Goal: Transaction & Acquisition: Purchase product/service

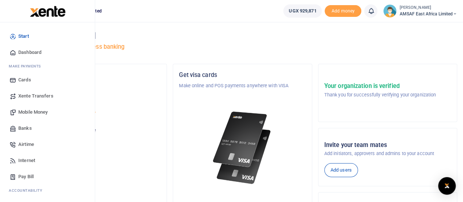
click at [30, 129] on span "Banks" at bounding box center [25, 127] width 14 height 7
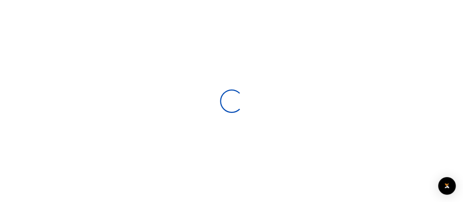
select select
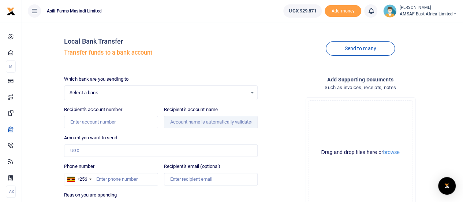
click at [123, 91] on span "Select a bank" at bounding box center [158, 92] width 177 height 7
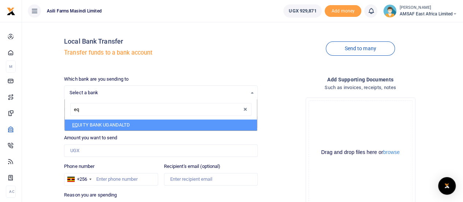
type input "equ"
click at [121, 127] on li "EQU ITY BANK UGANDALTD" at bounding box center [161, 124] width 192 height 11
select select "EQU"
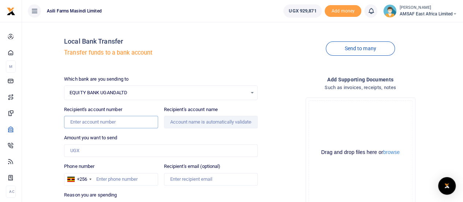
click at [94, 122] on input "Recipient's account number" at bounding box center [111, 122] width 94 height 12
type input "01051102883923"
click at [82, 144] on input "Amount you want to send" at bounding box center [161, 150] width 194 height 12
type input "135,000"
click at [74, 122] on input "01051102883923" at bounding box center [111, 122] width 94 height 12
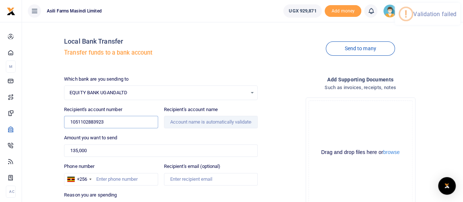
type input "1051102883923"
click at [79, 143] on div "Amount you want to send 135,000 Amount is required." at bounding box center [161, 145] width 194 height 23
type input "Ofoymungu Charles"
click at [184, 120] on input "Found" at bounding box center [211, 122] width 94 height 12
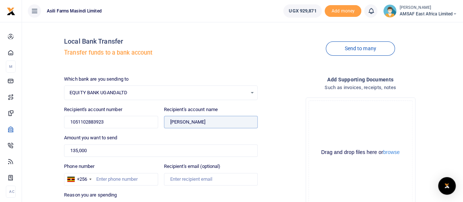
click at [184, 120] on input "Found" at bounding box center [211, 122] width 94 height 12
click at [96, 124] on input "1051102883923" at bounding box center [111, 122] width 94 height 12
click at [152, 92] on span "EQUITY BANK UGANDALTD" at bounding box center [158, 92] width 177 height 7
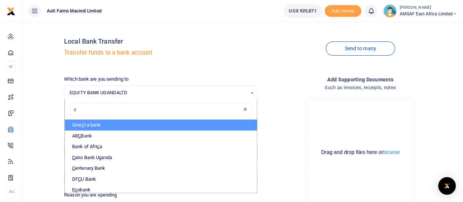
type input "ce"
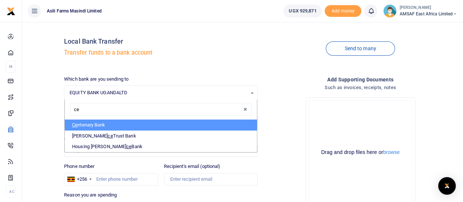
click at [104, 125] on li "Ce ntenary Bank" at bounding box center [161, 124] width 192 height 11
select select "CENT"
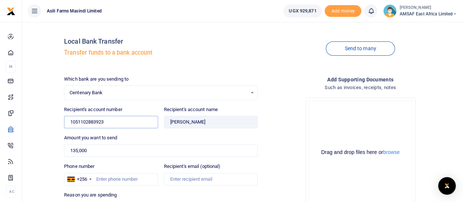
click at [112, 125] on input "1051102883923" at bounding box center [111, 122] width 94 height 12
type input "1"
click at [168, 155] on input "135,000" at bounding box center [161, 150] width 194 height 12
click at [142, 124] on input "3205137073" at bounding box center [111, 122] width 94 height 12
type input "3205137073"
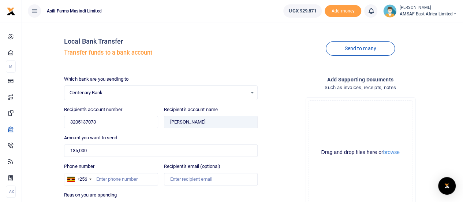
click at [148, 136] on div "Amount you want to send 135,000 Amount is required." at bounding box center [161, 145] width 194 height 23
type input "Patrick Okidi"
click at [181, 124] on input "Found" at bounding box center [211, 122] width 94 height 12
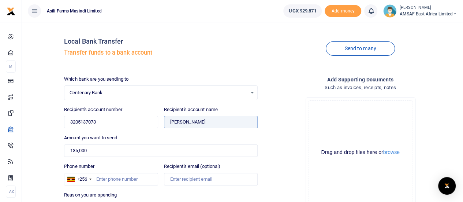
click at [181, 124] on input "Found" at bounding box center [211, 122] width 94 height 12
click at [80, 121] on input "3205137073" at bounding box center [111, 122] width 94 height 12
